Goal: Task Accomplishment & Management: Manage account settings

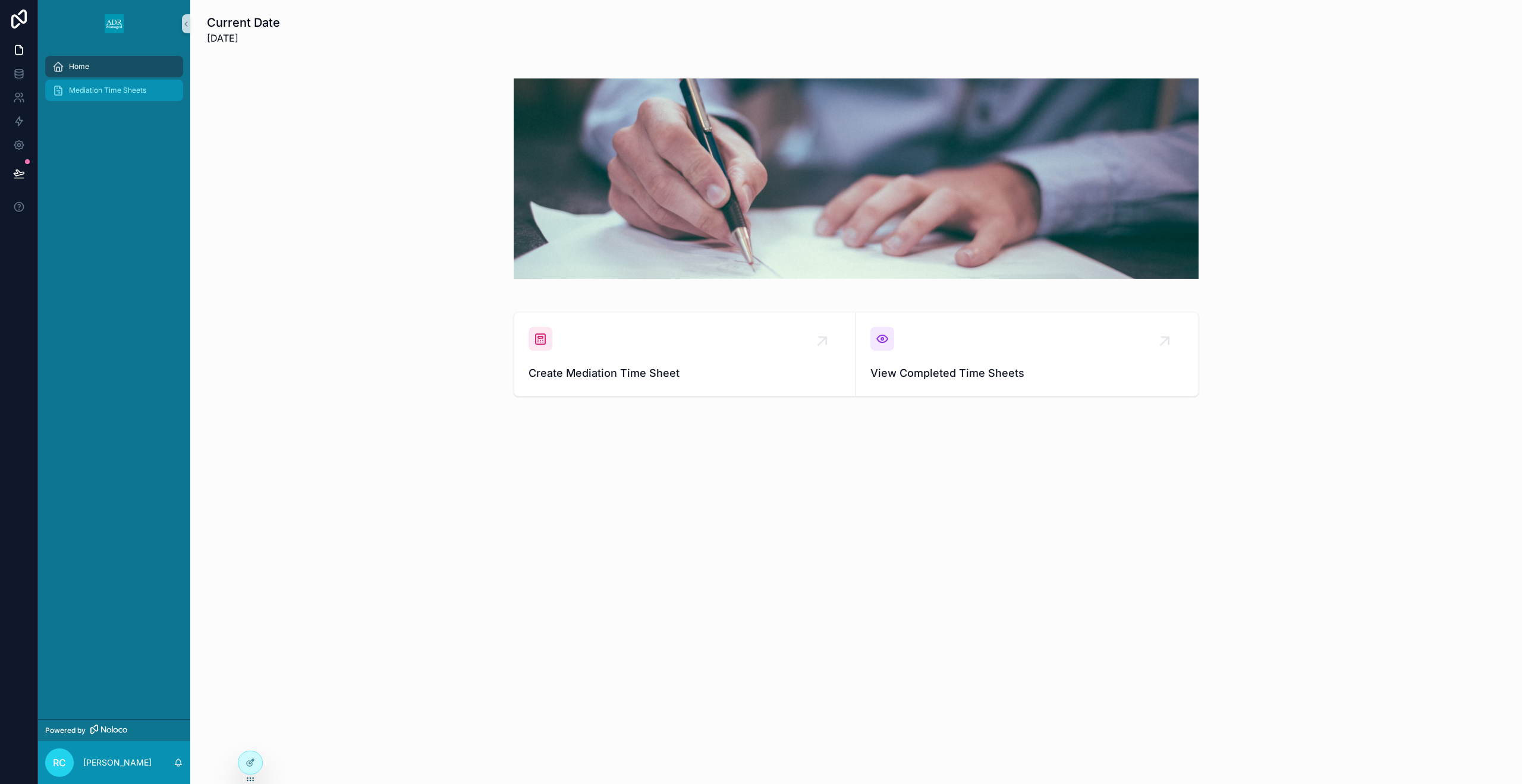
click at [152, 95] on div "Mediation Time Sheets" at bounding box center [114, 90] width 123 height 19
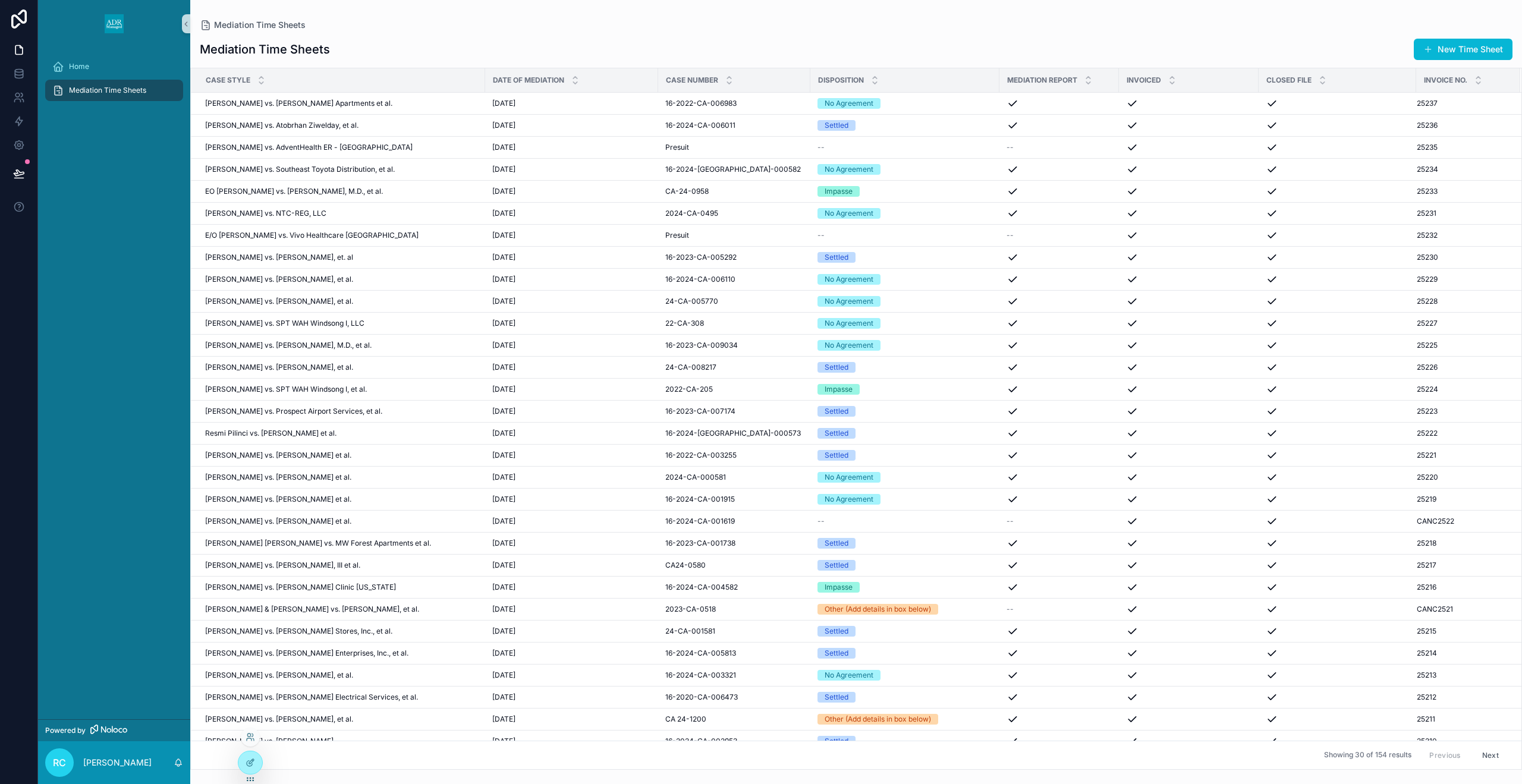
click at [249, 751] on div at bounding box center [250, 740] width 19 height 24
click at [249, 761] on icon at bounding box center [250, 762] width 9 height 9
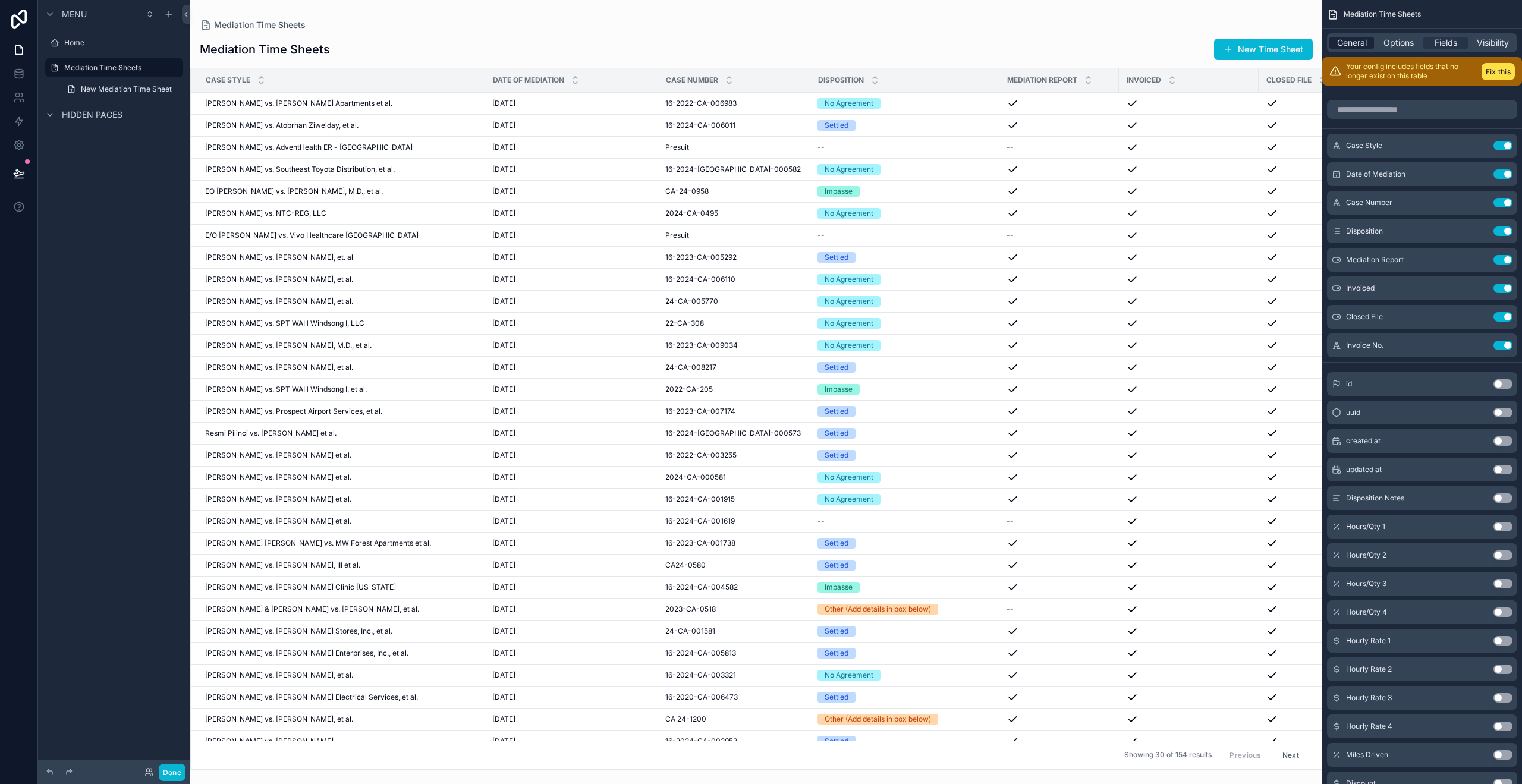
click at [1352, 44] on span "General" at bounding box center [1352, 43] width 29 height 12
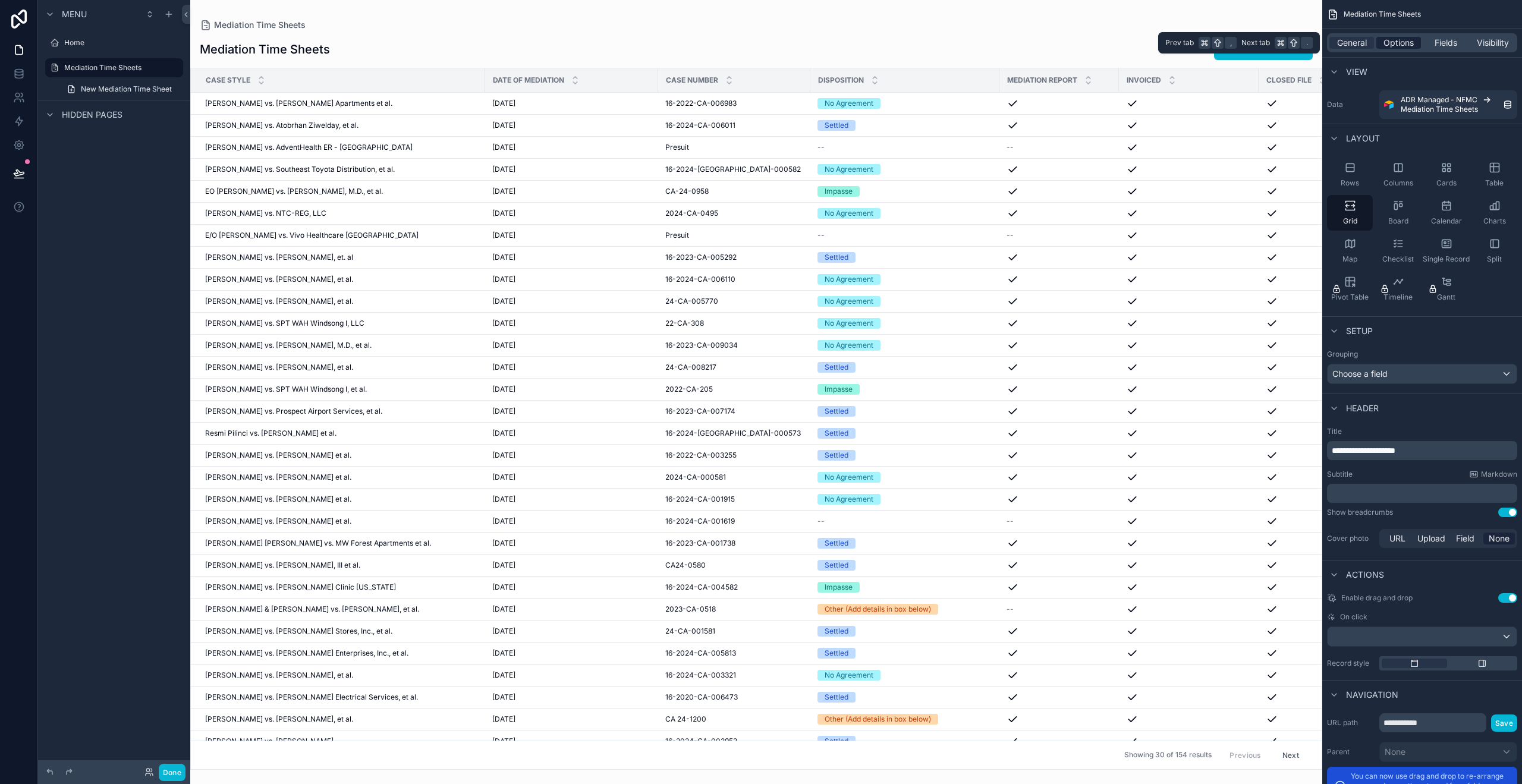
click at [1392, 44] on span "Options" at bounding box center [1399, 43] width 30 height 12
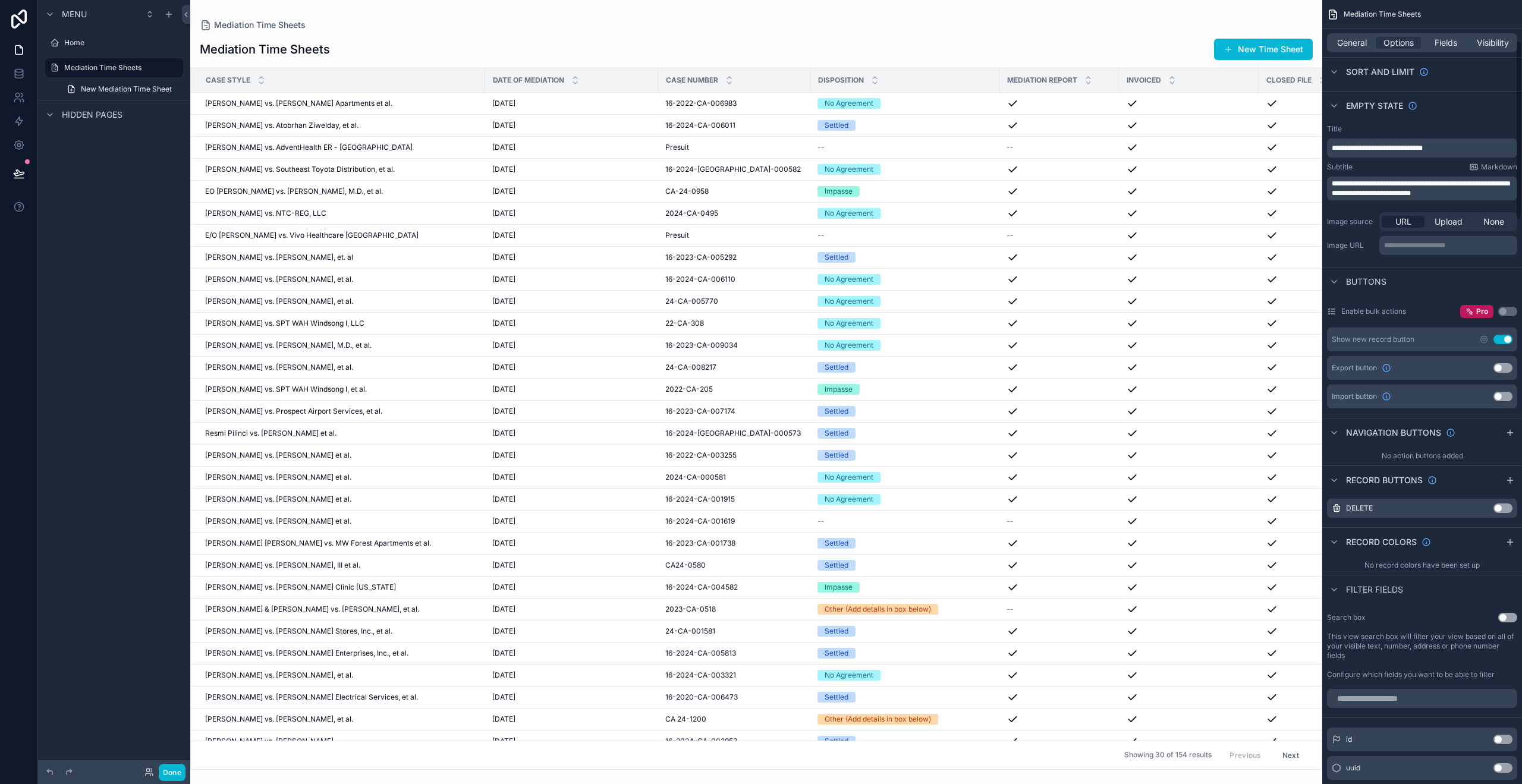
scroll to position [183, 0]
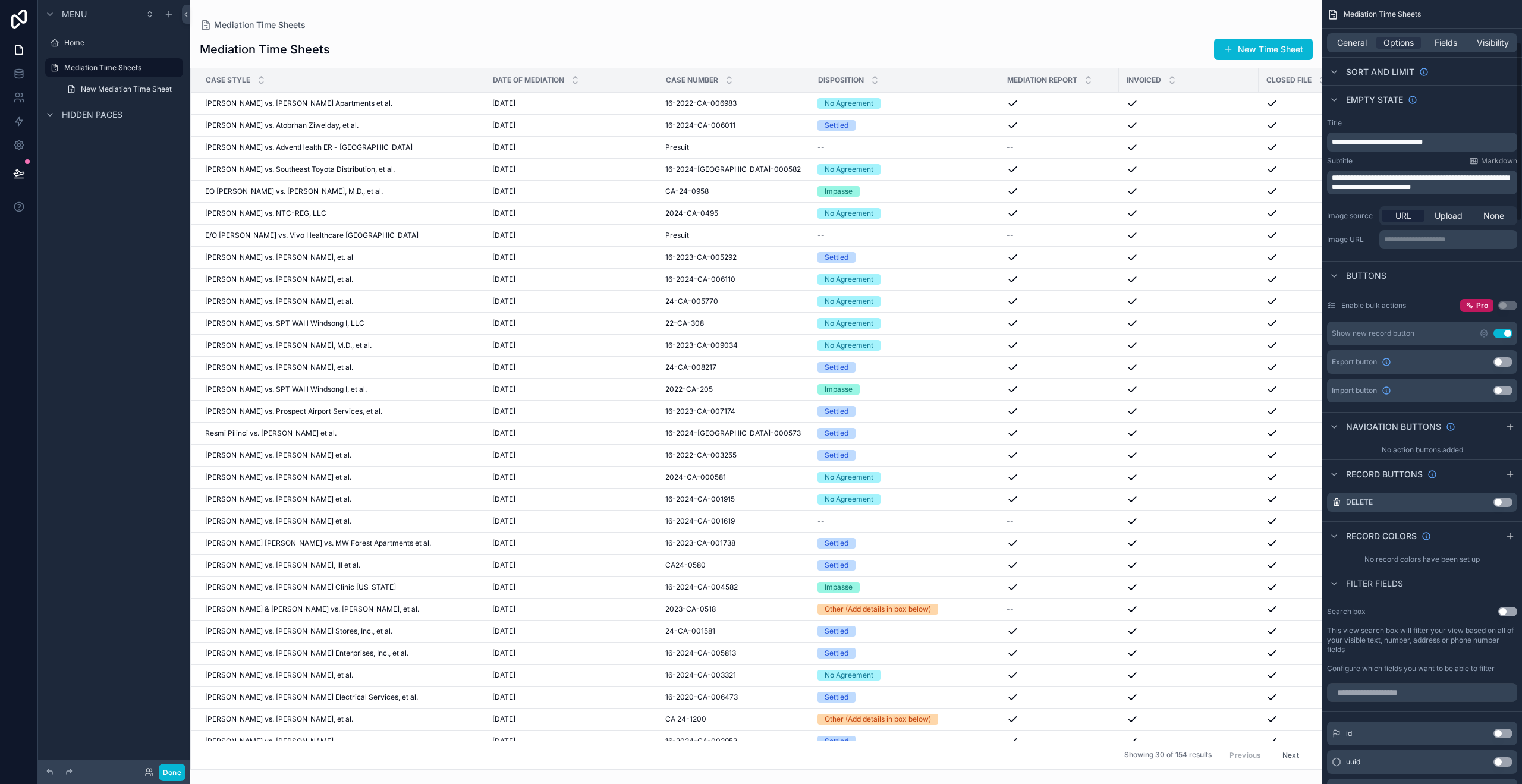
click at [1503, 610] on button "Use setting" at bounding box center [1508, 611] width 19 height 9
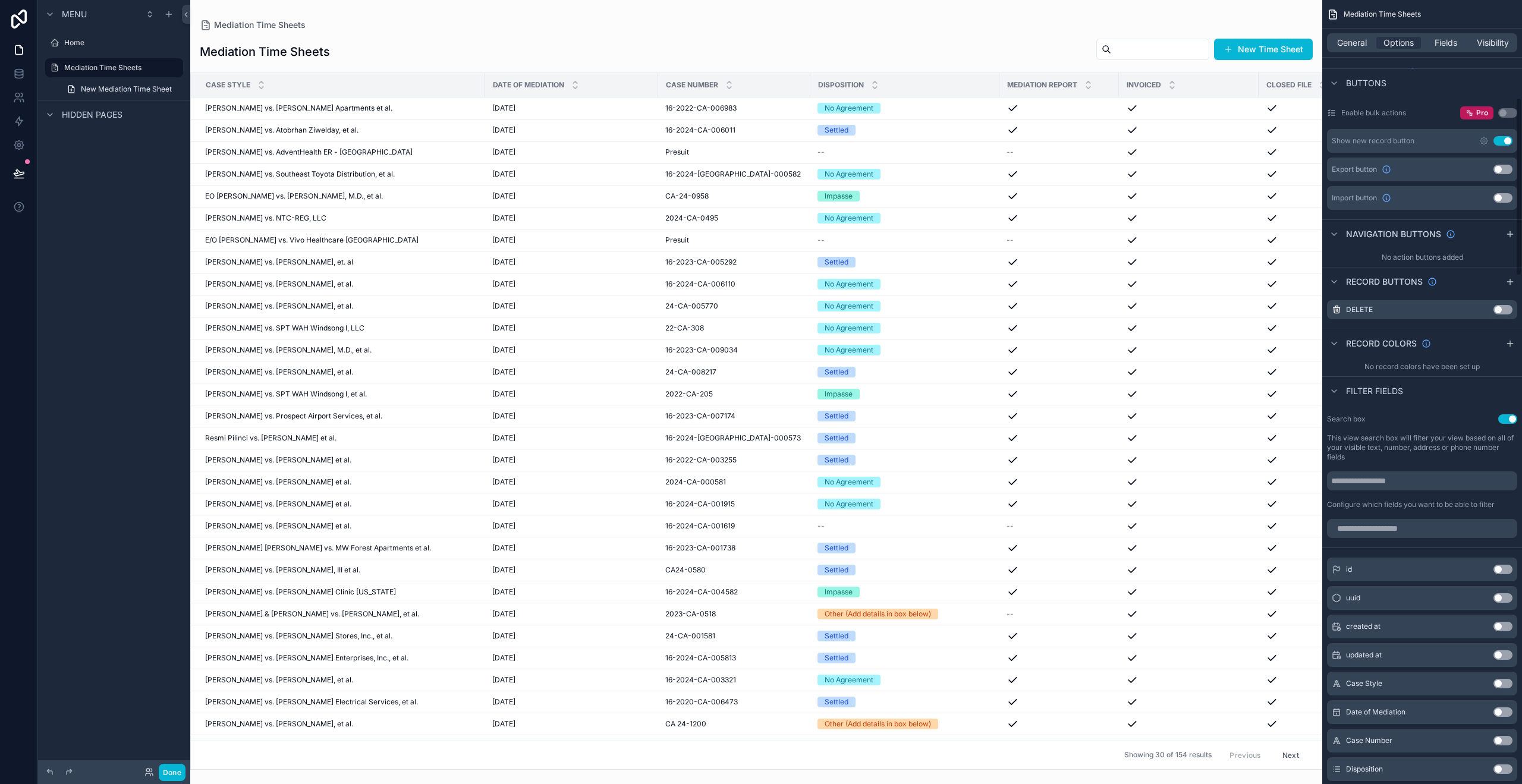
scroll to position [486, 0]
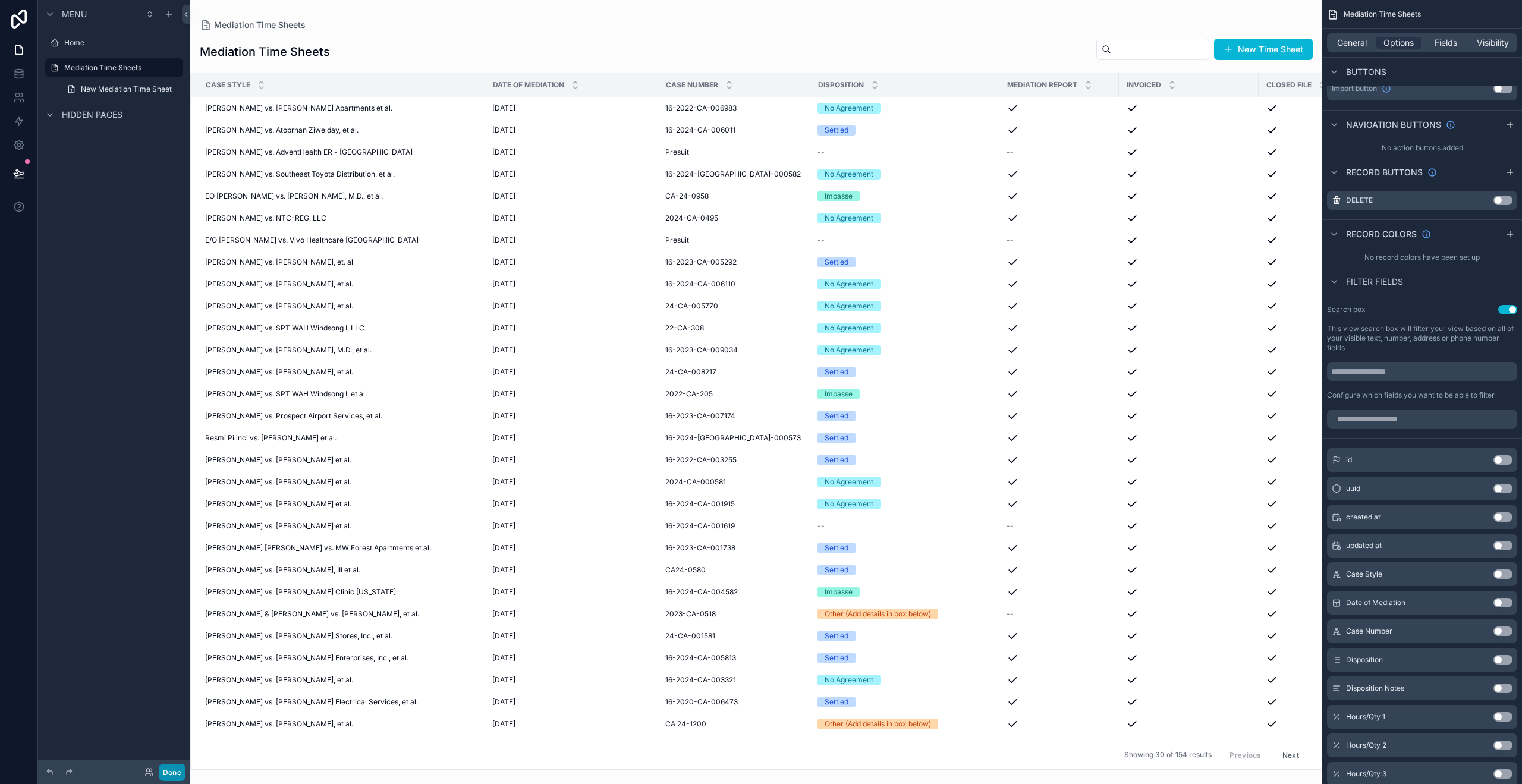
click at [172, 766] on button "Done" at bounding box center [172, 773] width 27 height 18
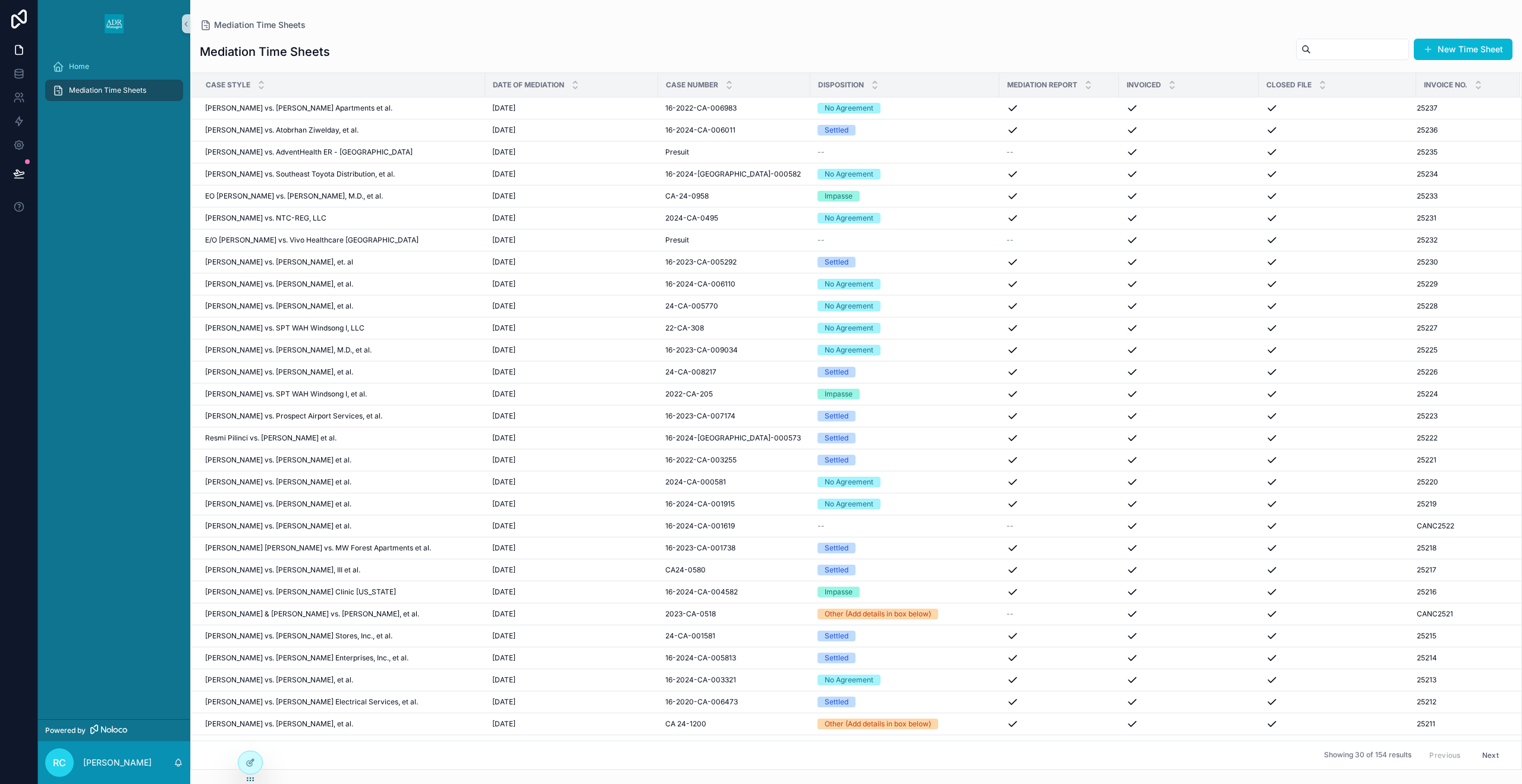
click at [1356, 55] on input "scrollable content" at bounding box center [1360, 49] width 98 height 17
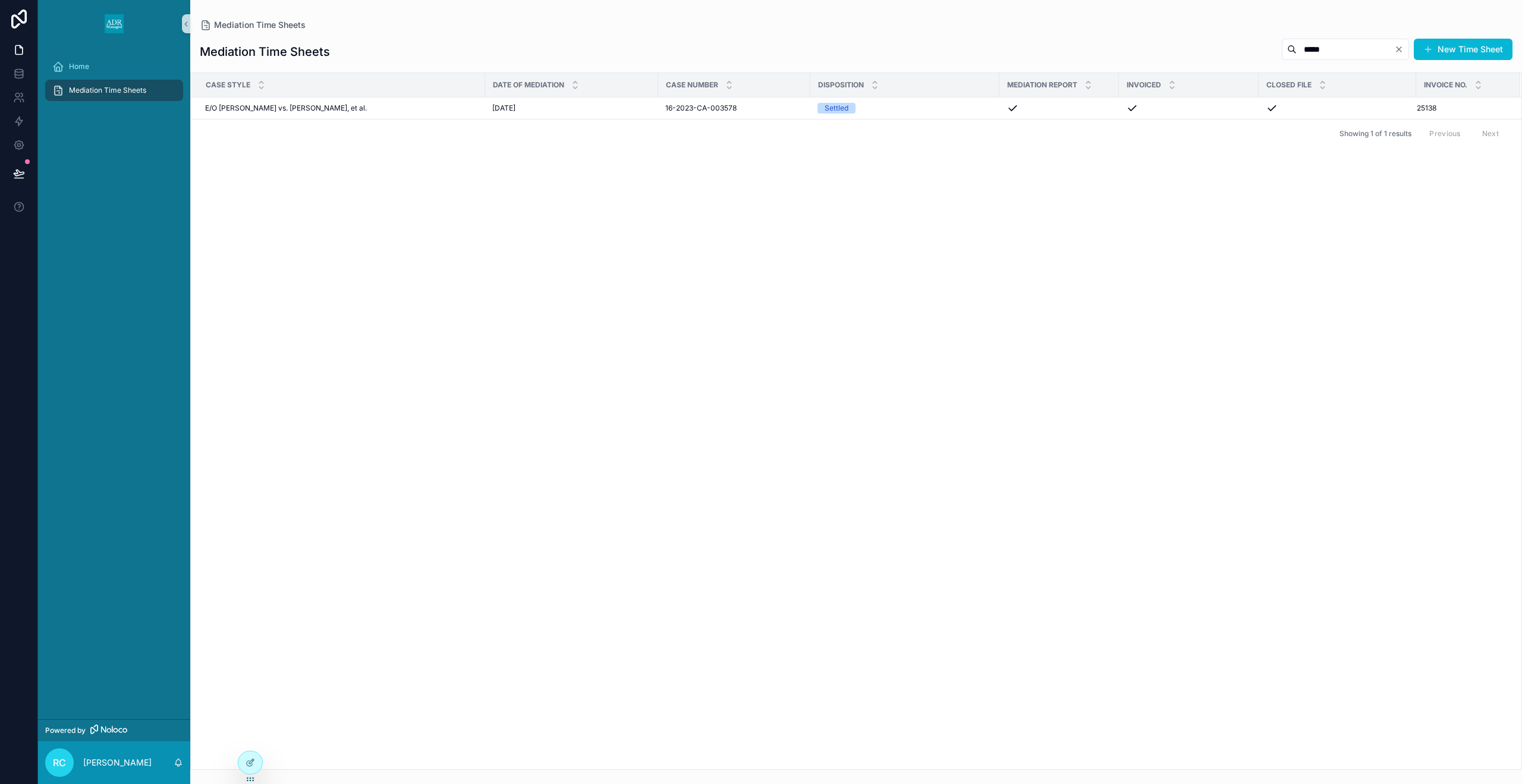
type input "*****"
click at [1402, 48] on icon "Clear" at bounding box center [1399, 49] width 9 height 9
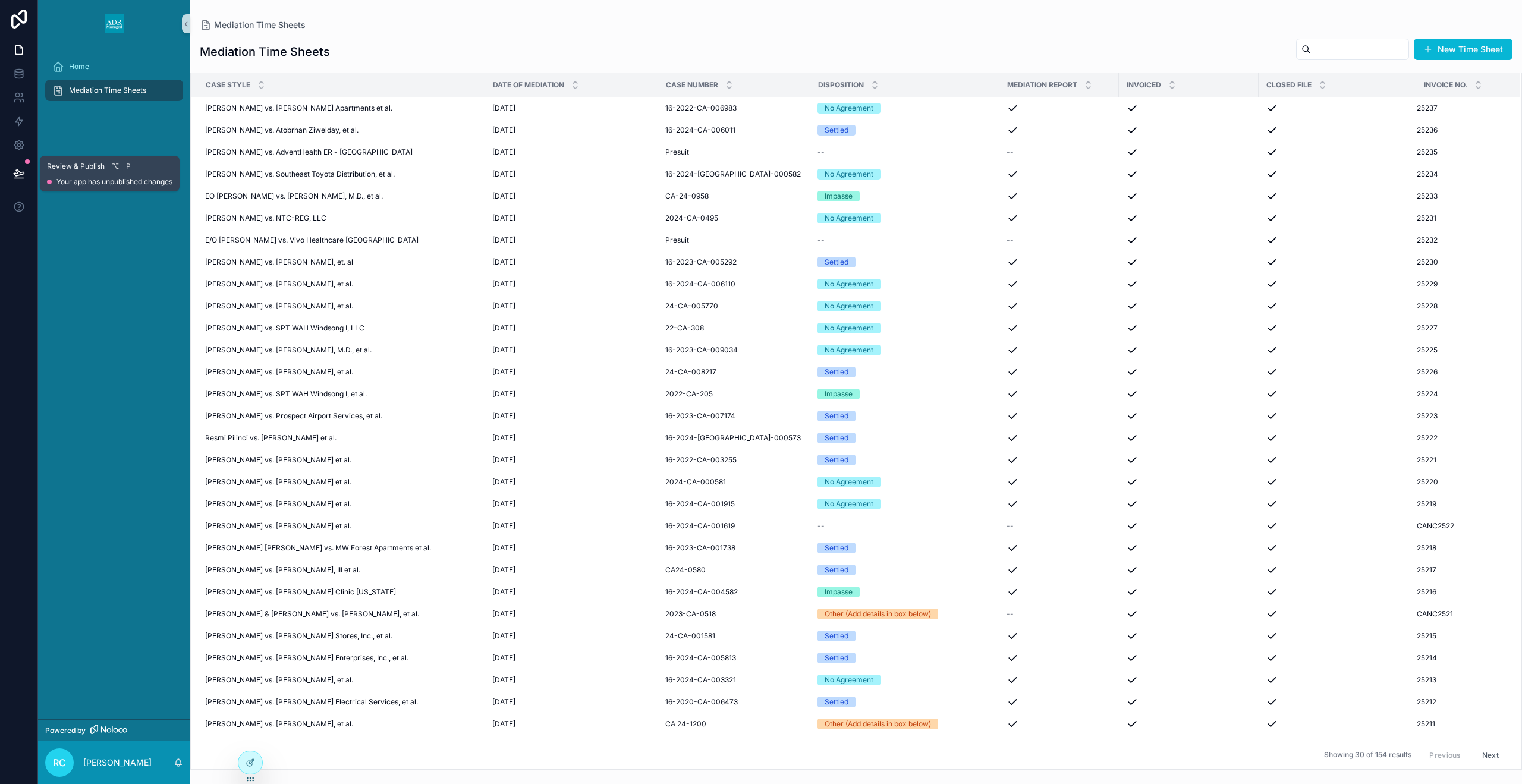
click at [16, 168] on icon at bounding box center [19, 173] width 12 height 12
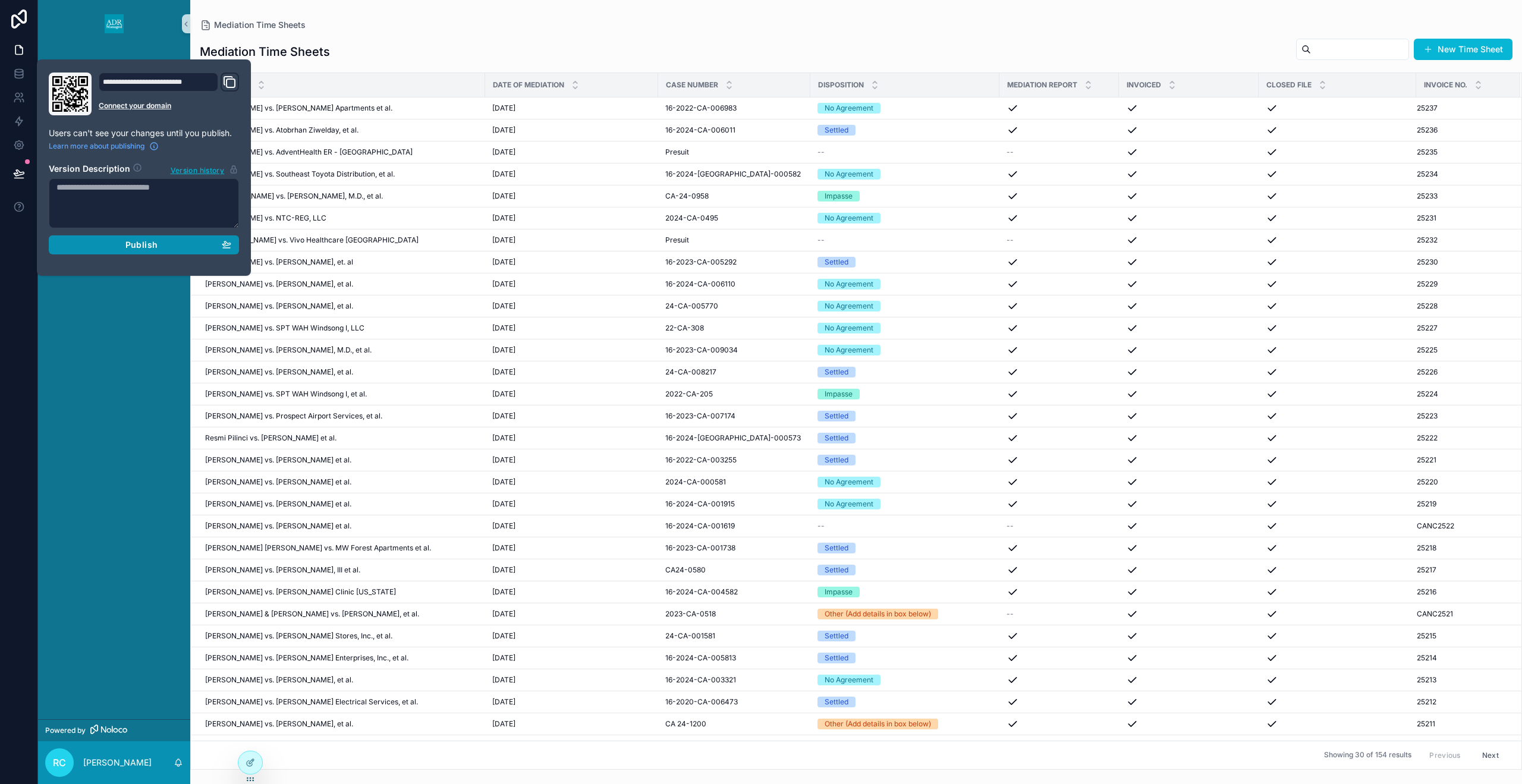
click at [130, 242] on span "Publish" at bounding box center [141, 245] width 32 height 11
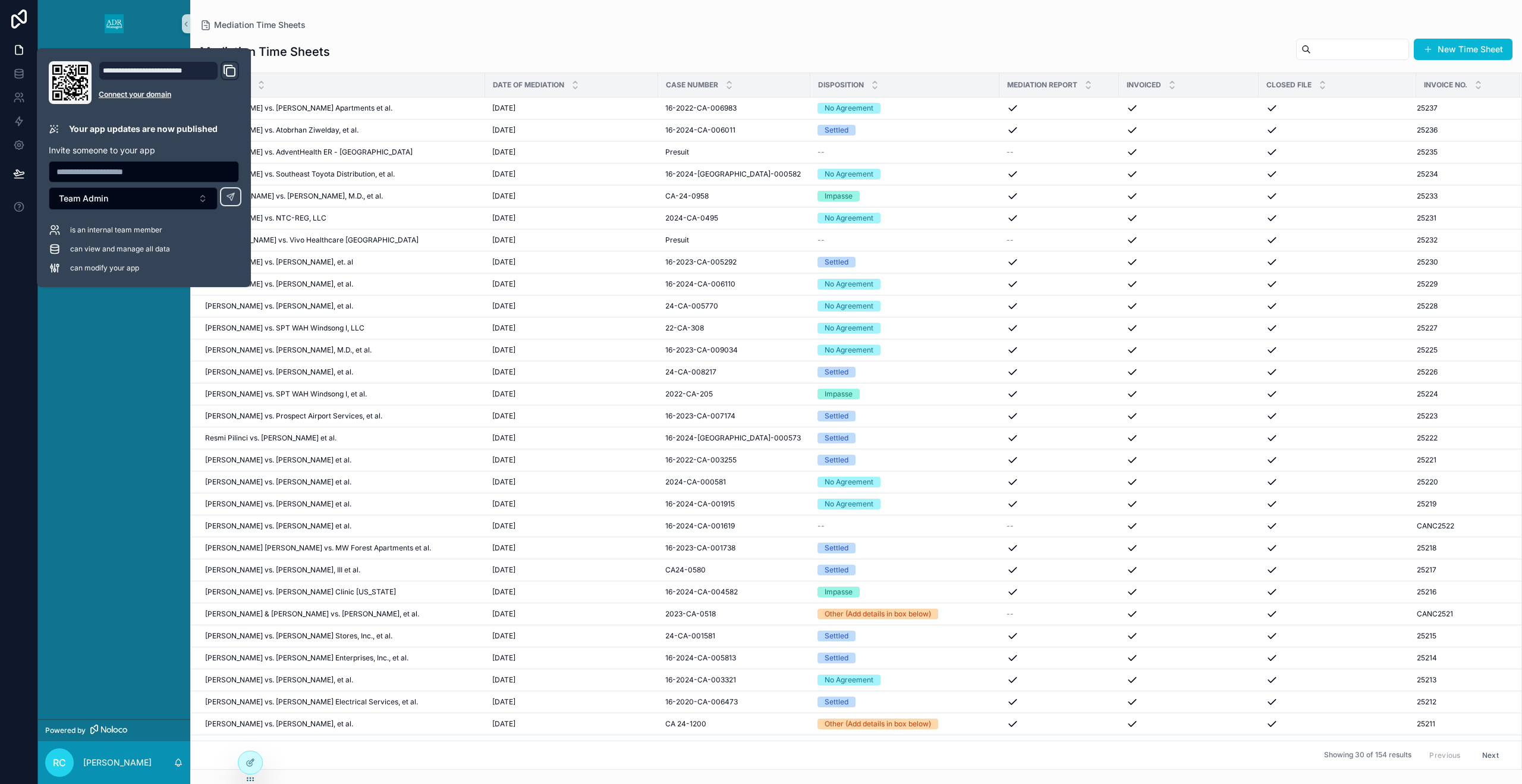
click at [131, 329] on div "Home Mediation Time Sheets" at bounding box center [114, 383] width 152 height 672
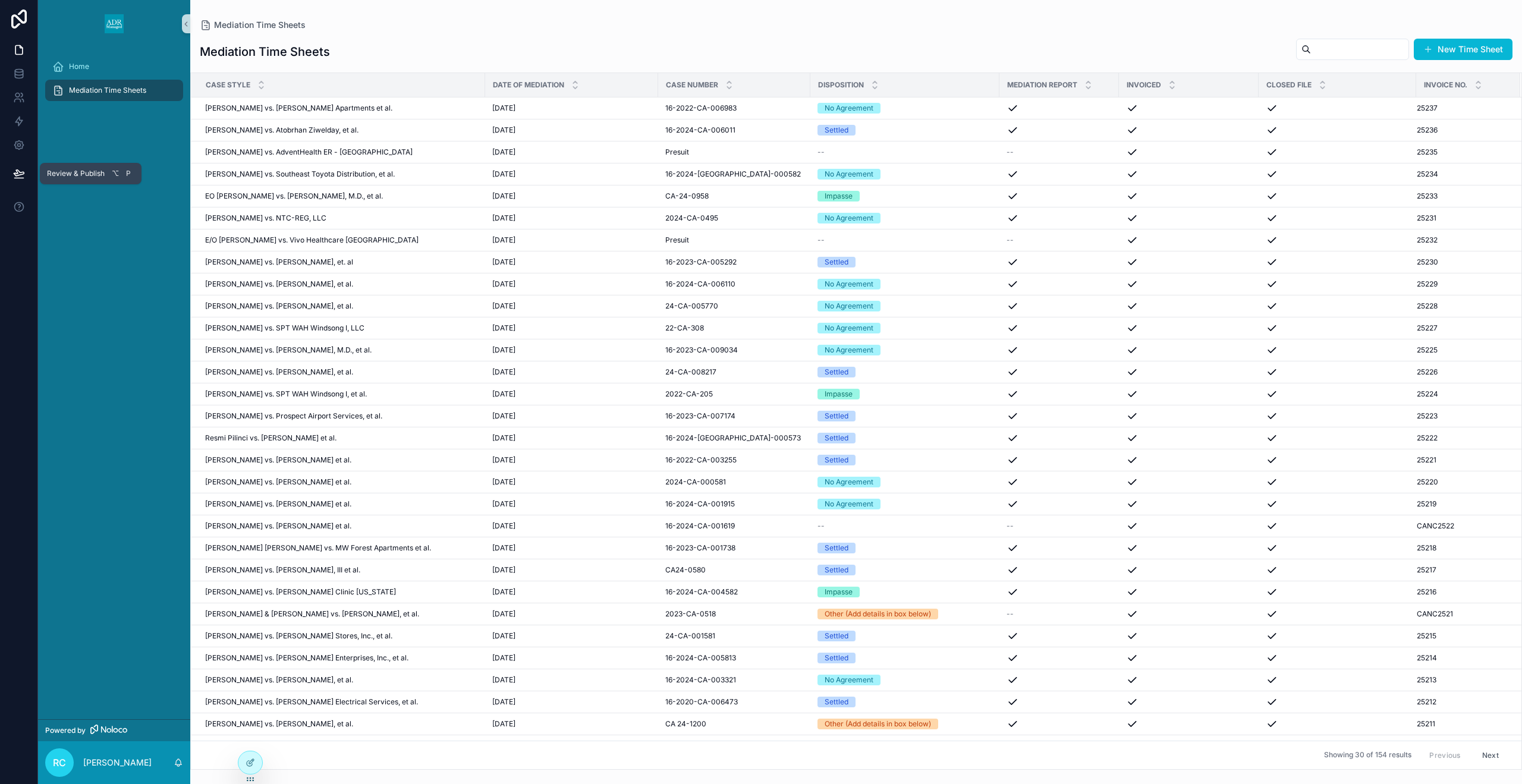
click at [30, 175] on button at bounding box center [19, 173] width 26 height 33
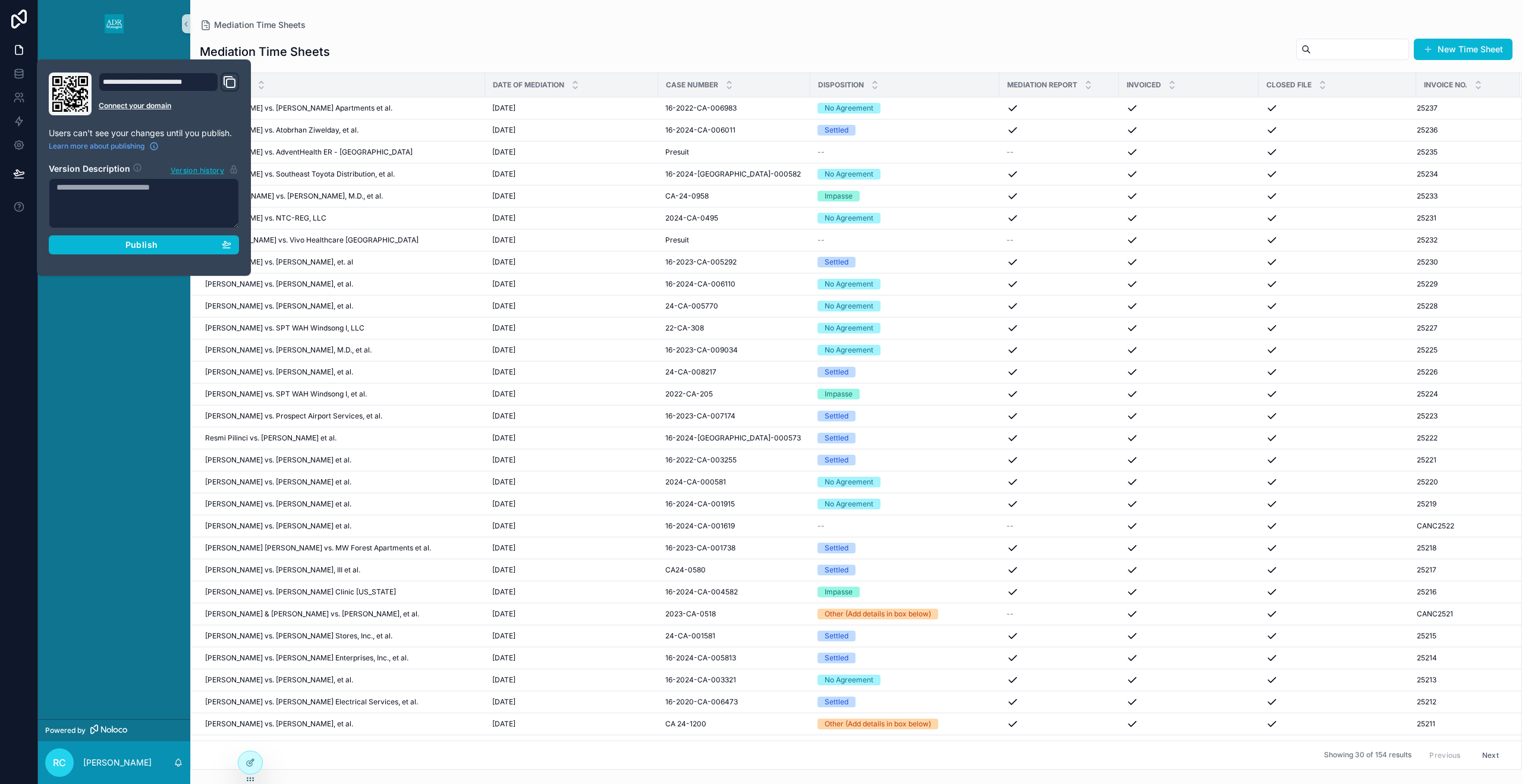
click at [70, 184] on textarea at bounding box center [144, 204] width 190 height 50
type textarea "**********"
click at [86, 240] on div "Publish" at bounding box center [143, 245] width 175 height 11
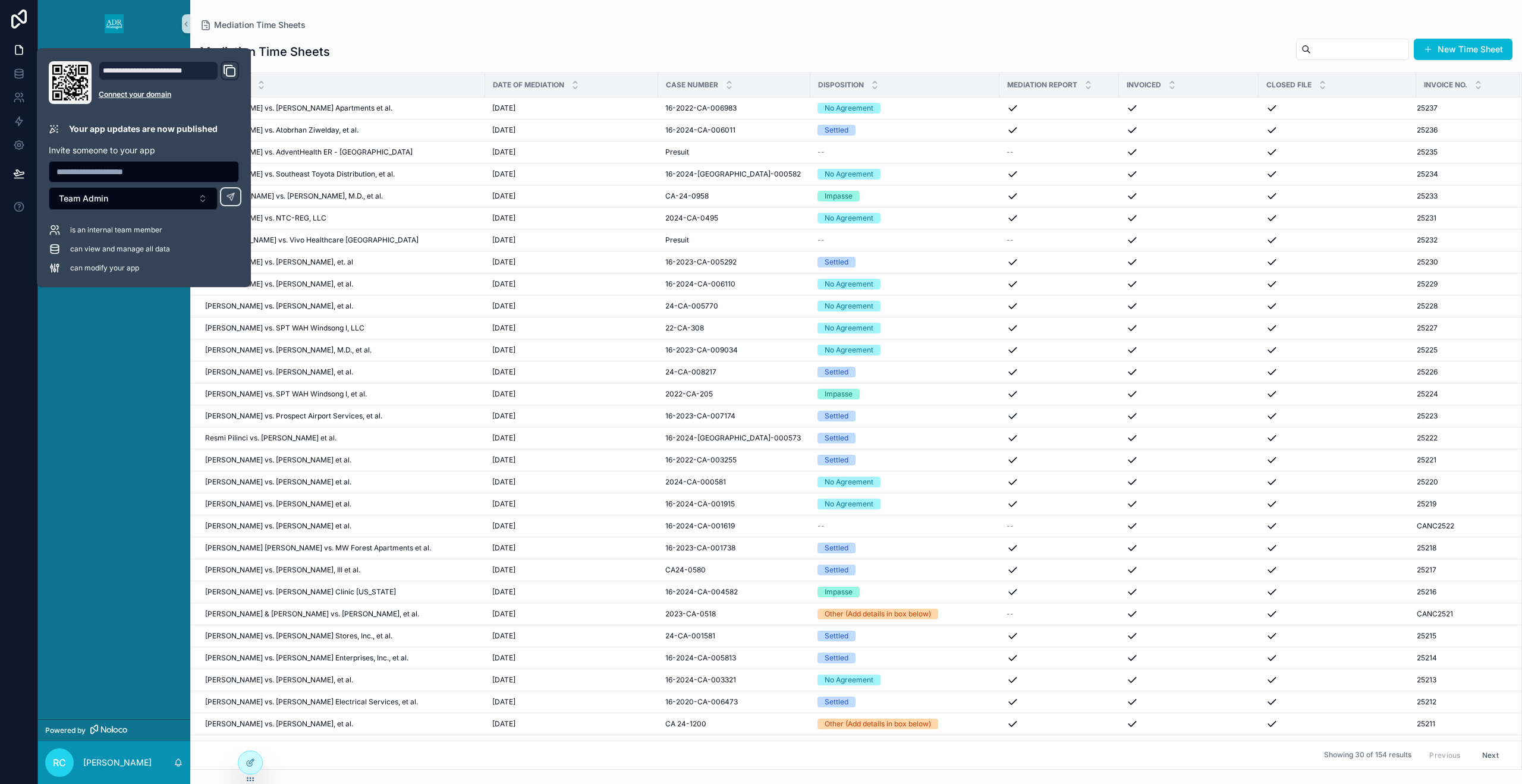
click at [143, 301] on div "Home Mediation Time Sheets" at bounding box center [114, 383] width 152 height 672
